Goal: Obtain resource: Obtain resource

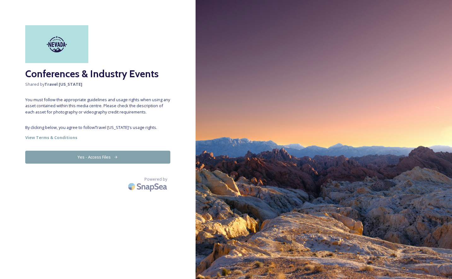
click at [110, 158] on button "Yes - Access Files" at bounding box center [97, 157] width 145 height 13
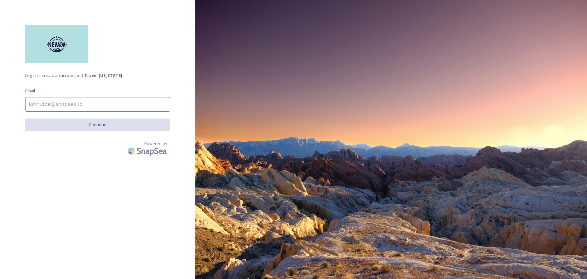
click at [74, 105] on input at bounding box center [97, 104] width 145 height 14
type input "carrie@travelnevada.com"
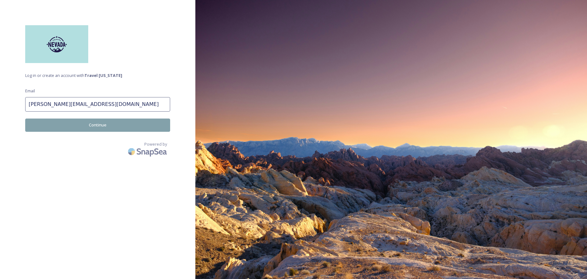
click at [105, 124] on button "Continue" at bounding box center [97, 124] width 145 height 13
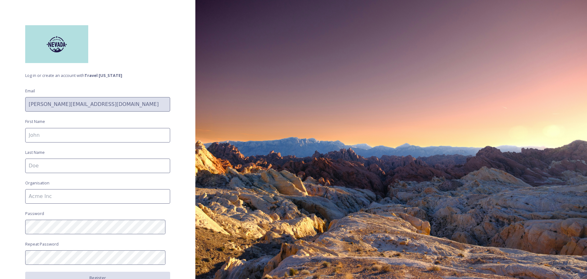
click at [93, 135] on input at bounding box center [97, 135] width 145 height 14
type input "Carrie"
type input "Roussel"
type input "Travel [US_STATE]"
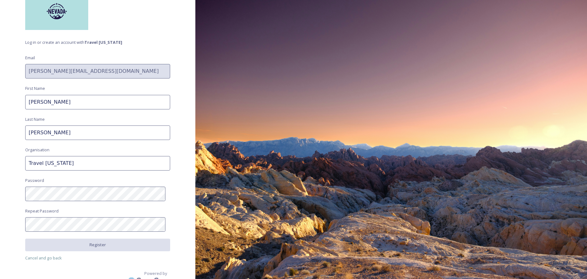
scroll to position [42, 0]
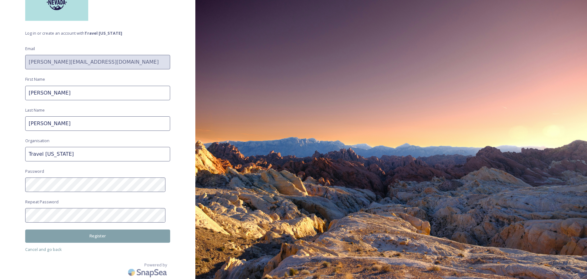
click at [117, 234] on button "Register" at bounding box center [97, 235] width 145 height 13
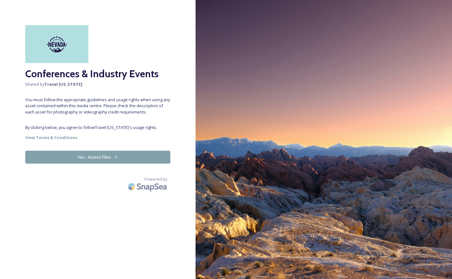
click at [123, 159] on button "Yes - Access Files" at bounding box center [97, 157] width 145 height 13
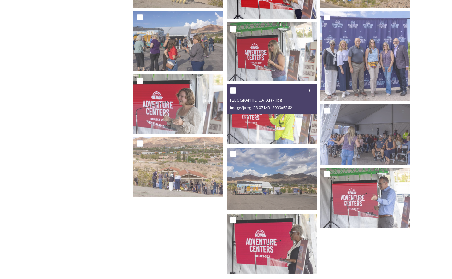
scroll to position [371, 0]
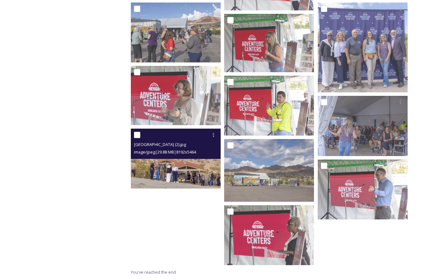
click at [191, 175] on img at bounding box center [176, 159] width 90 height 60
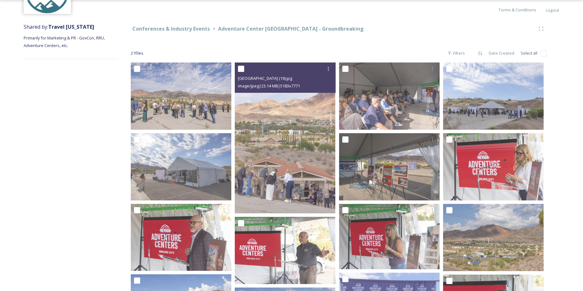
scroll to position [0, 0]
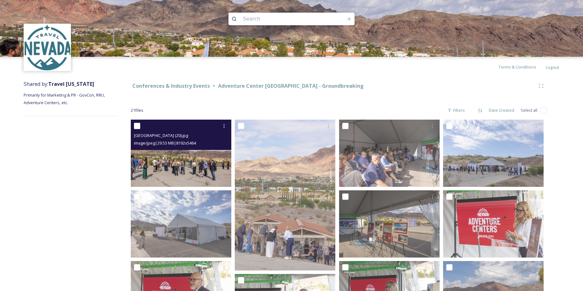
click at [171, 162] on img at bounding box center [181, 152] width 101 height 67
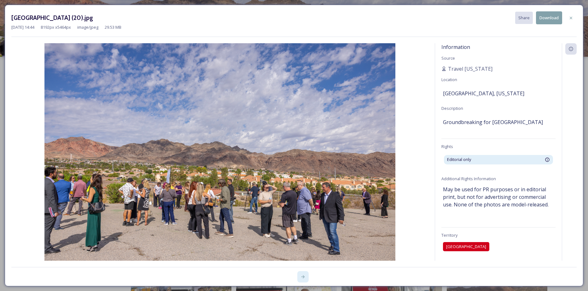
click at [301, 277] on icon at bounding box center [302, 276] width 5 height 5
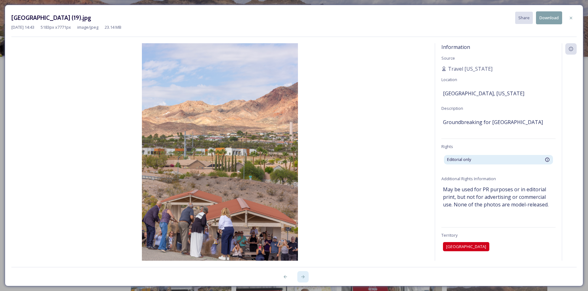
click at [301, 277] on icon at bounding box center [302, 276] width 5 height 5
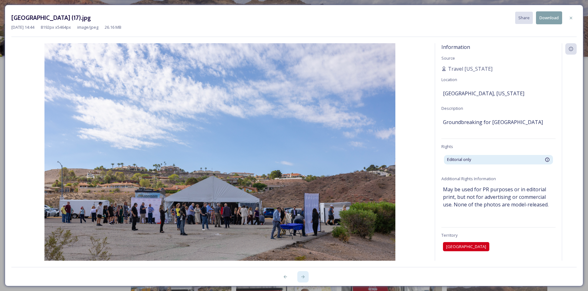
click at [302, 277] on icon at bounding box center [302, 276] width 5 height 5
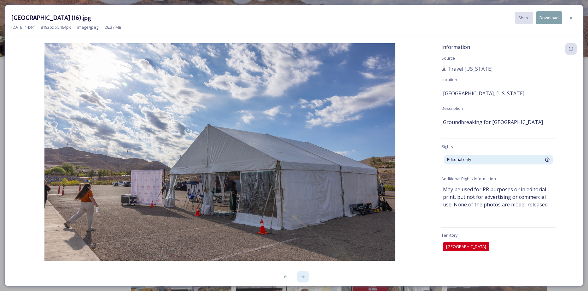
click at [302, 277] on icon at bounding box center [302, 276] width 5 height 5
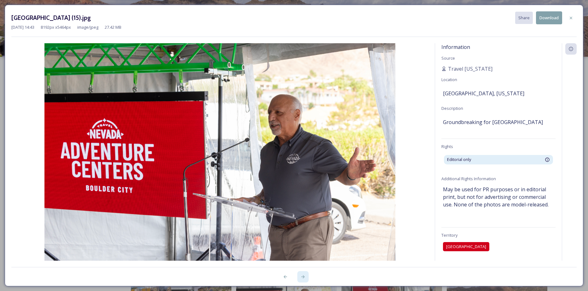
click at [302, 277] on icon at bounding box center [302, 276] width 5 height 5
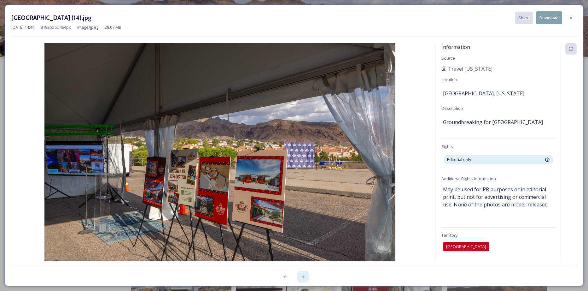
click at [303, 276] on icon at bounding box center [302, 276] width 3 height 3
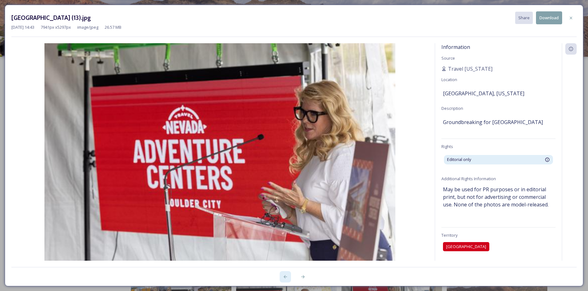
click at [283, 278] on icon at bounding box center [285, 276] width 5 height 5
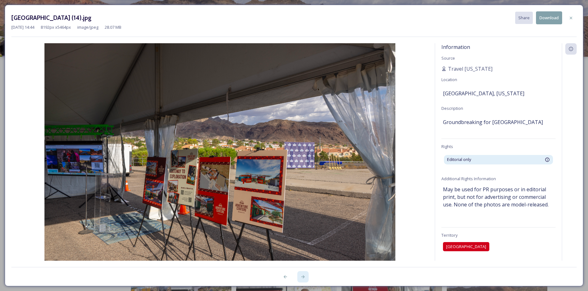
click at [300, 277] on icon at bounding box center [302, 276] width 5 height 5
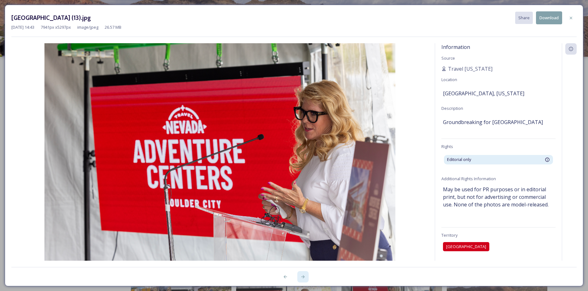
click at [300, 277] on icon at bounding box center [302, 276] width 5 height 5
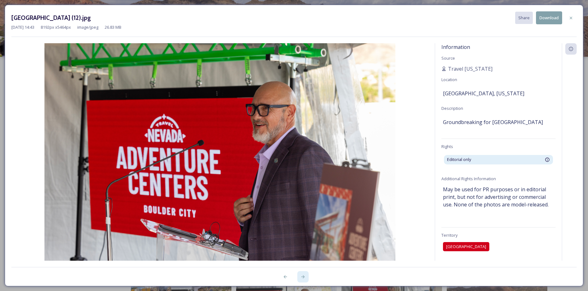
click at [300, 277] on icon at bounding box center [302, 276] width 5 height 5
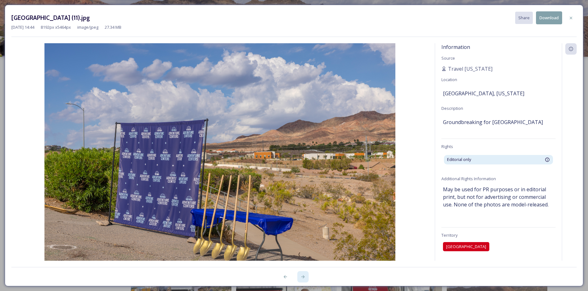
click at [300, 277] on icon at bounding box center [302, 276] width 5 height 5
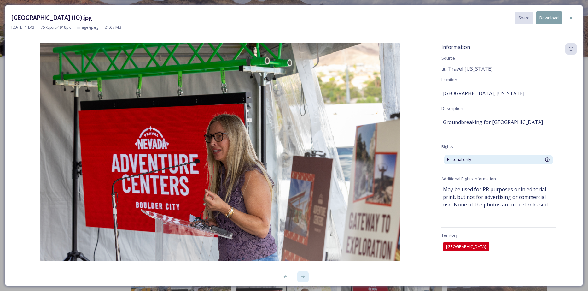
click at [300, 277] on icon at bounding box center [302, 276] width 5 height 5
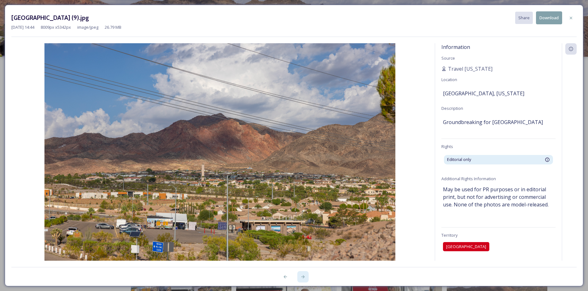
click at [301, 277] on icon at bounding box center [302, 276] width 5 height 5
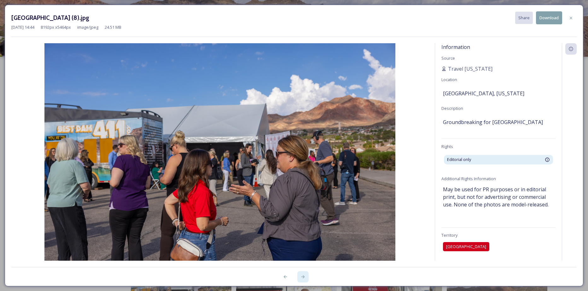
click at [301, 277] on icon at bounding box center [302, 276] width 5 height 5
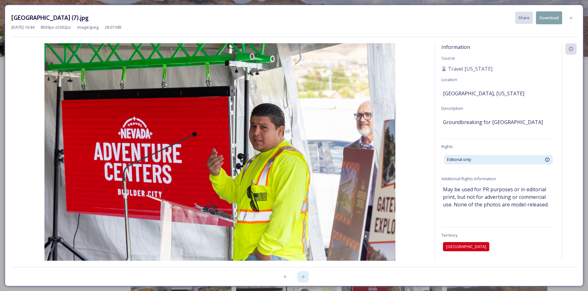
click at [301, 277] on icon at bounding box center [302, 276] width 5 height 5
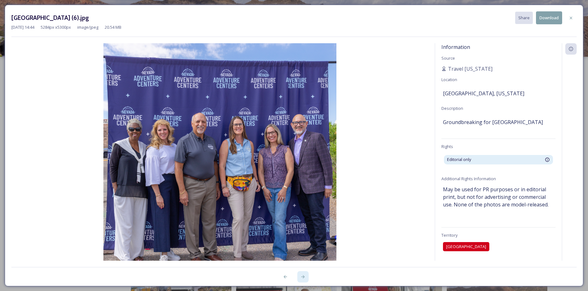
click at [301, 277] on icon at bounding box center [302, 276] width 5 height 5
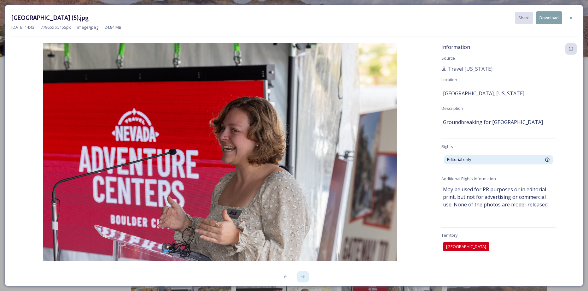
click at [301, 277] on icon at bounding box center [302, 276] width 5 height 5
click at [302, 277] on icon at bounding box center [302, 276] width 5 height 5
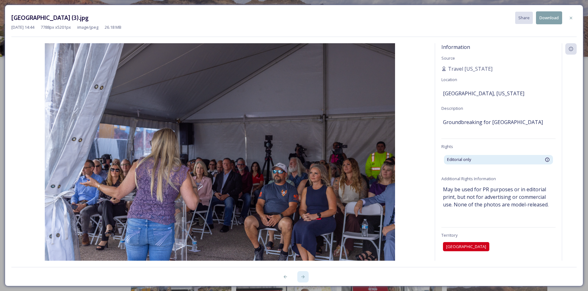
click at [303, 275] on icon at bounding box center [302, 276] width 5 height 5
click at [303, 275] on icon at bounding box center [302, 276] width 3 height 3
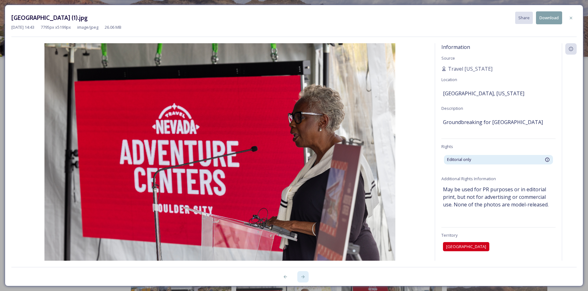
click at [303, 275] on icon at bounding box center [302, 276] width 3 height 3
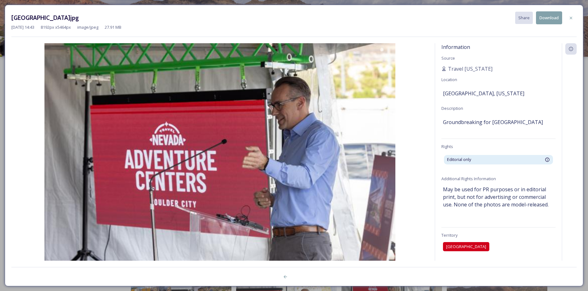
click at [303, 275] on div at bounding box center [293, 273] width 565 height 13
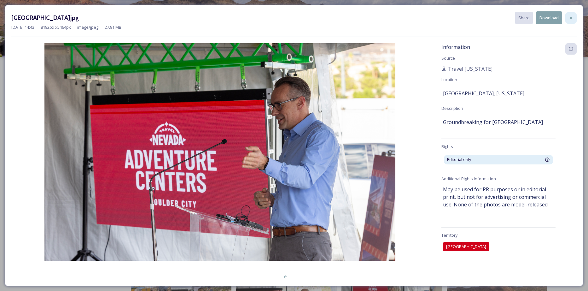
click at [451, 17] on div at bounding box center [570, 17] width 11 height 11
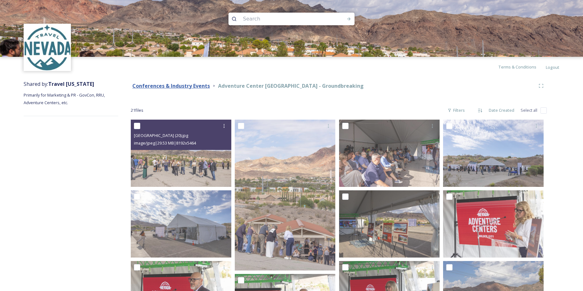
click at [176, 86] on strong "Conferences & Industry Events" at bounding box center [171, 85] width 78 height 7
